Goal: Find specific page/section: Find specific page/section

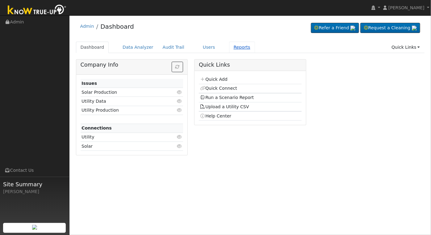
click at [231, 49] on link "Reports" at bounding box center [242, 47] width 26 height 11
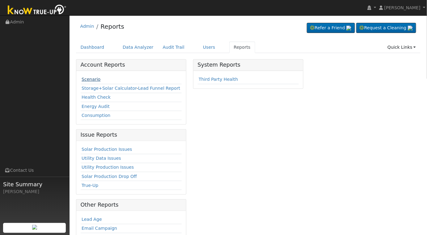
click at [90, 79] on link "Scenario" at bounding box center [90, 79] width 19 height 5
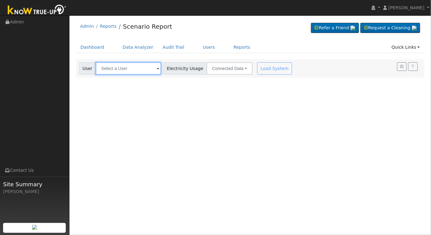
click at [129, 69] on input "text" at bounding box center [128, 68] width 65 height 12
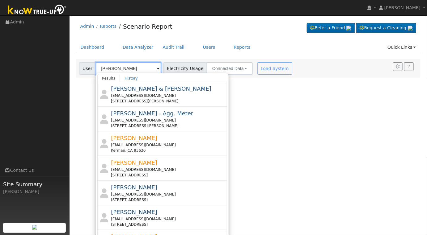
click at [128, 69] on input "[PERSON_NAME]" at bounding box center [128, 68] width 65 height 12
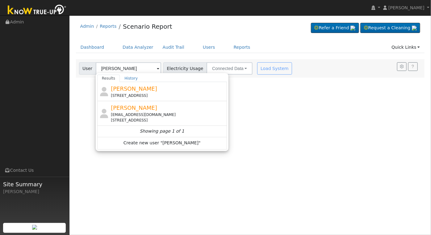
click at [153, 94] on div "[STREET_ADDRESS]" at bounding box center [168, 96] width 115 height 6
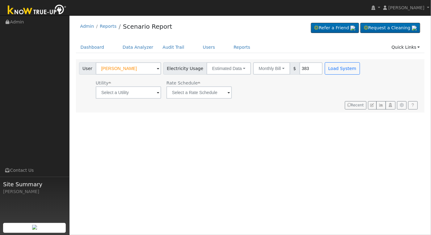
click at [157, 67] on span at bounding box center [158, 68] width 2 height 7
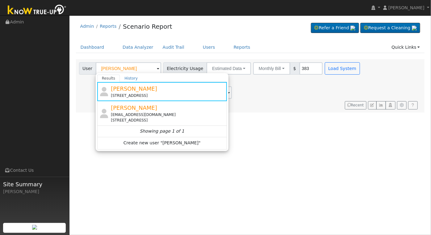
click at [159, 113] on div "[EMAIL_ADDRESS][DOMAIN_NAME]" at bounding box center [168, 115] width 115 height 6
type input "[PERSON_NAME]"
